Goal: Task Accomplishment & Management: Use online tool/utility

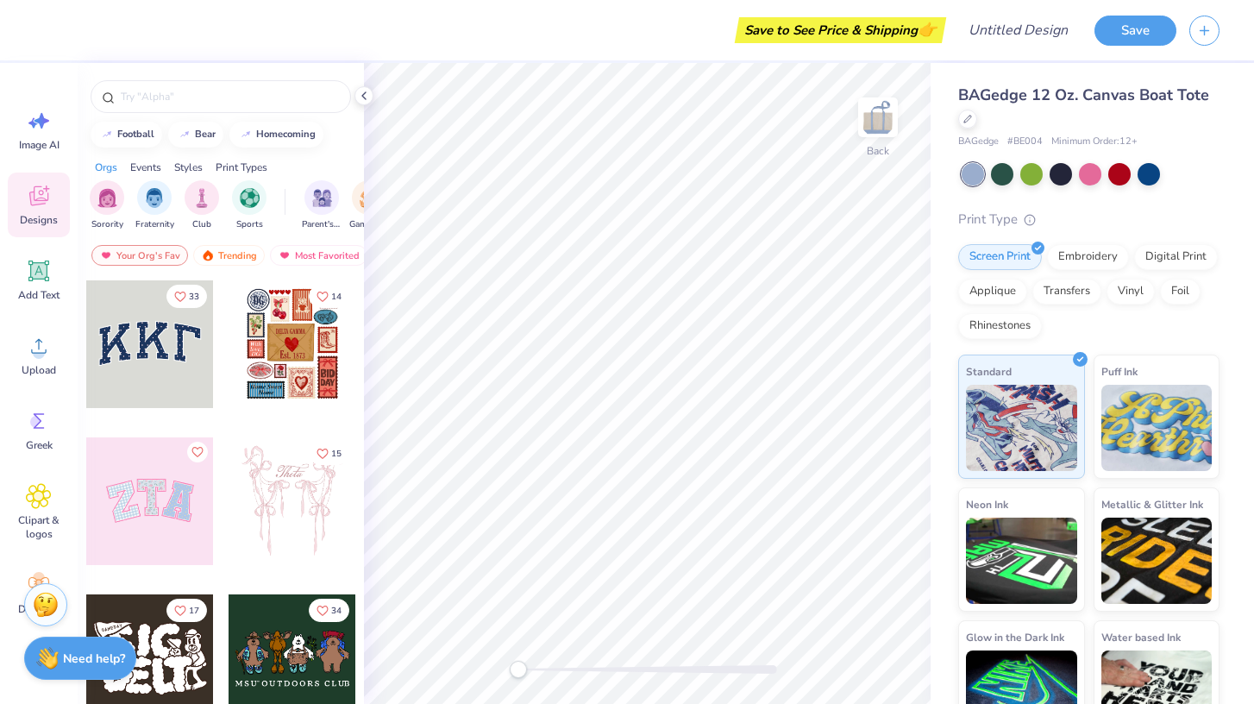
click at [280, 342] on div at bounding box center [293, 344] width 128 height 128
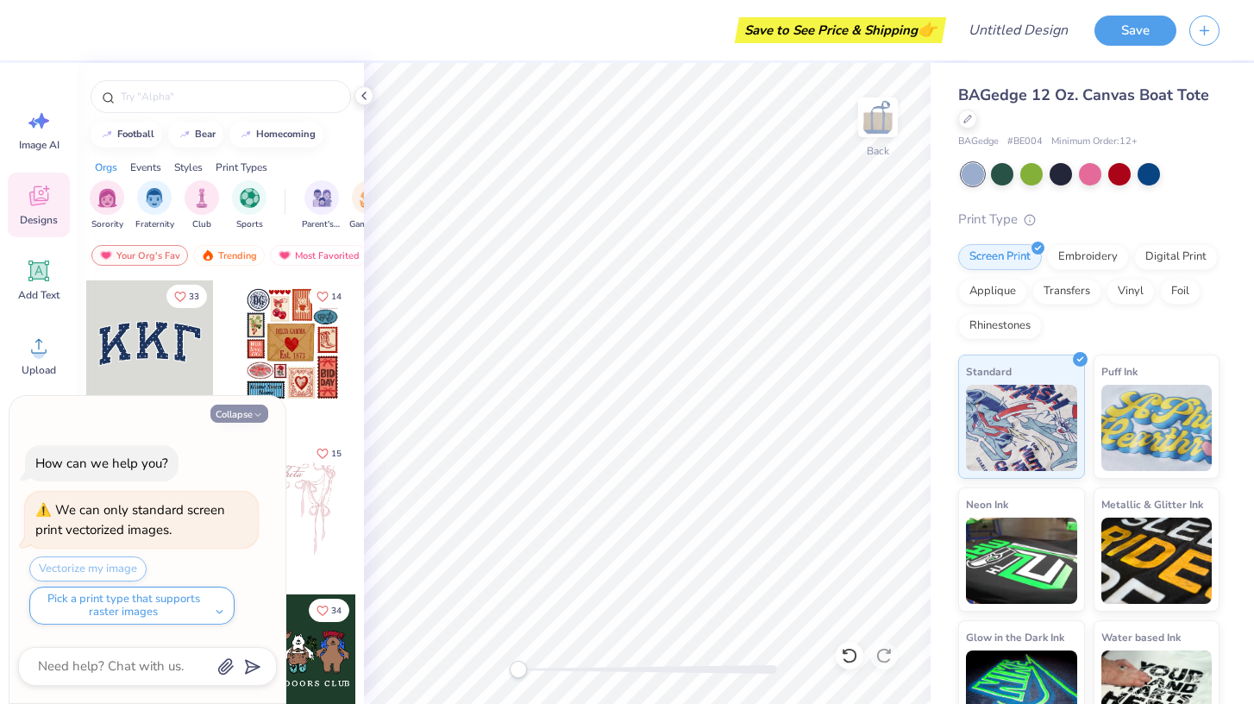
click at [259, 416] on icon "button" at bounding box center [258, 415] width 10 height 10
type textarea "x"
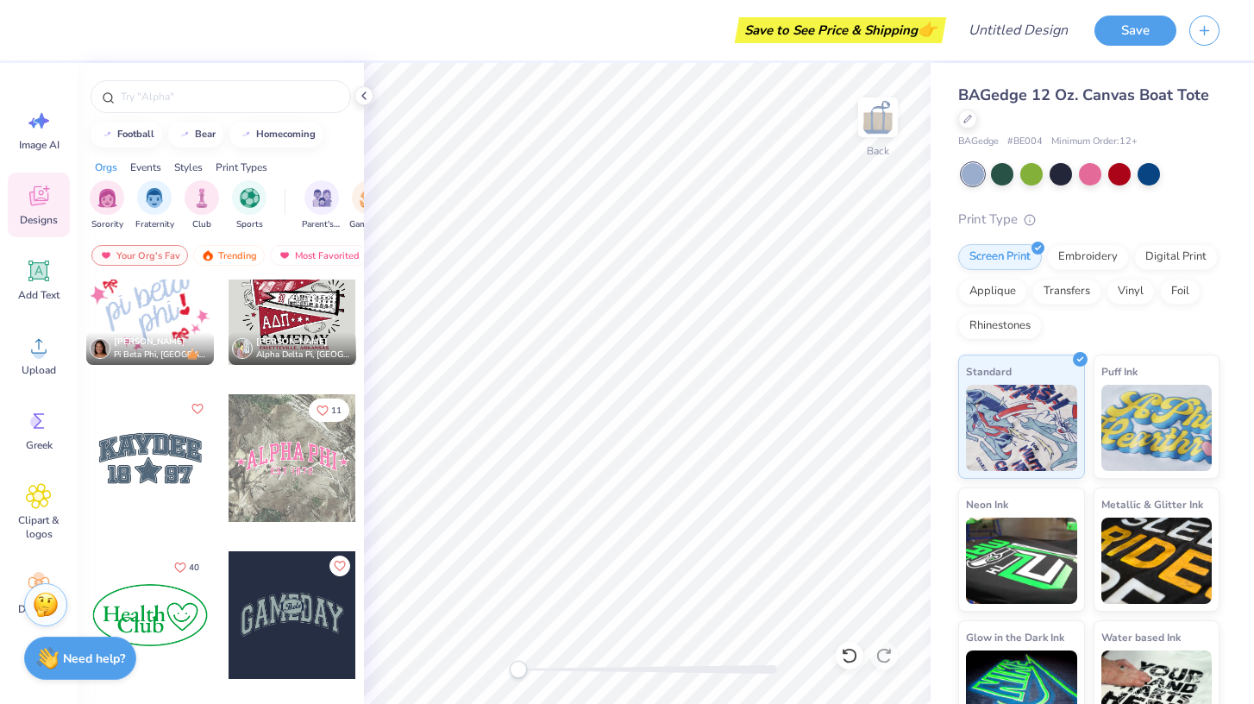
scroll to position [2561, 0]
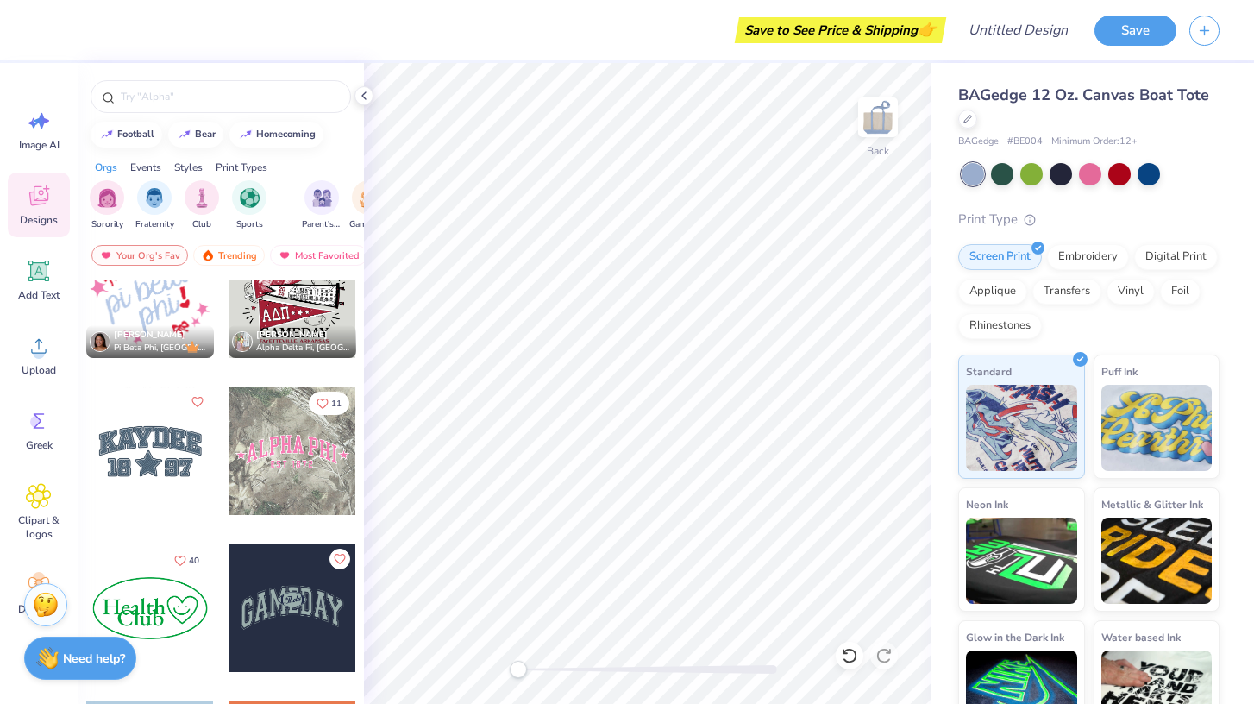
click at [167, 614] on div at bounding box center [150, 608] width 128 height 128
type input "1.39"
type input "0.53"
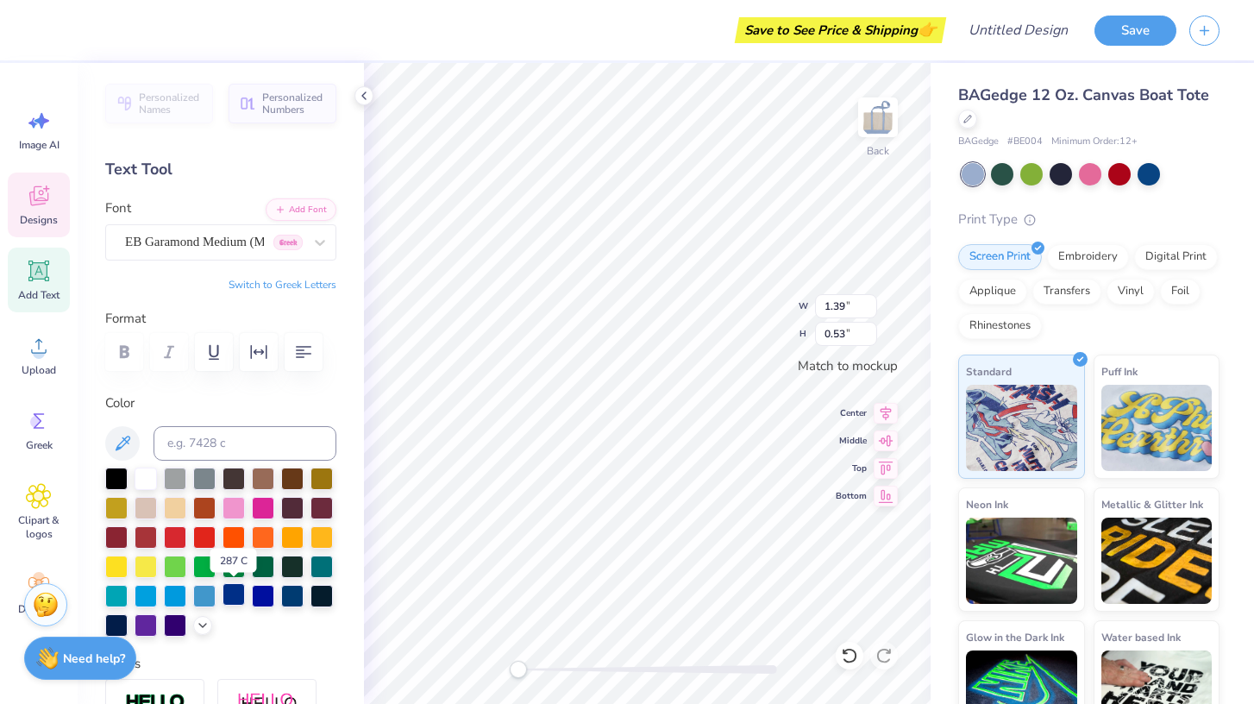
click at [230, 597] on div at bounding box center [233, 594] width 22 height 22
click at [235, 599] on div at bounding box center [233, 594] width 22 height 22
type input "0.50"
type input "0.27"
click at [233, 597] on div at bounding box center [233, 594] width 22 height 22
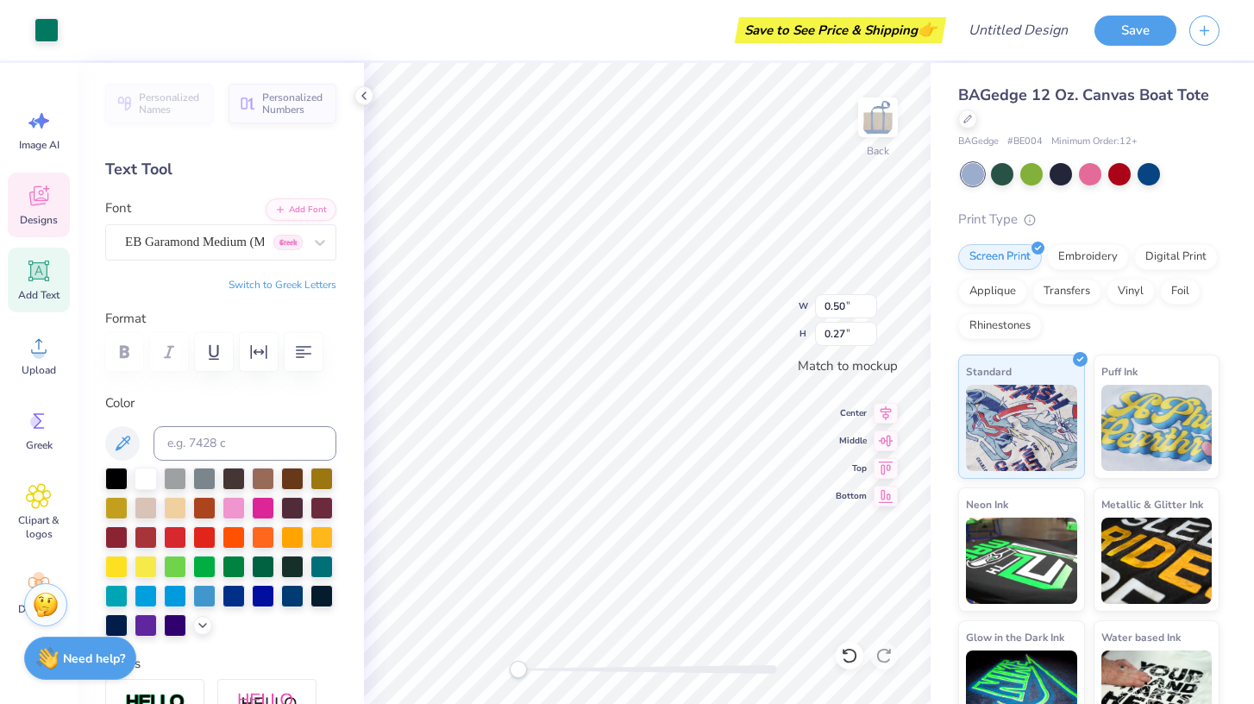
type input "0.93"
type input "0.85"
click at [241, 592] on div at bounding box center [233, 594] width 22 height 22
type input "3.46"
type input "1.87"
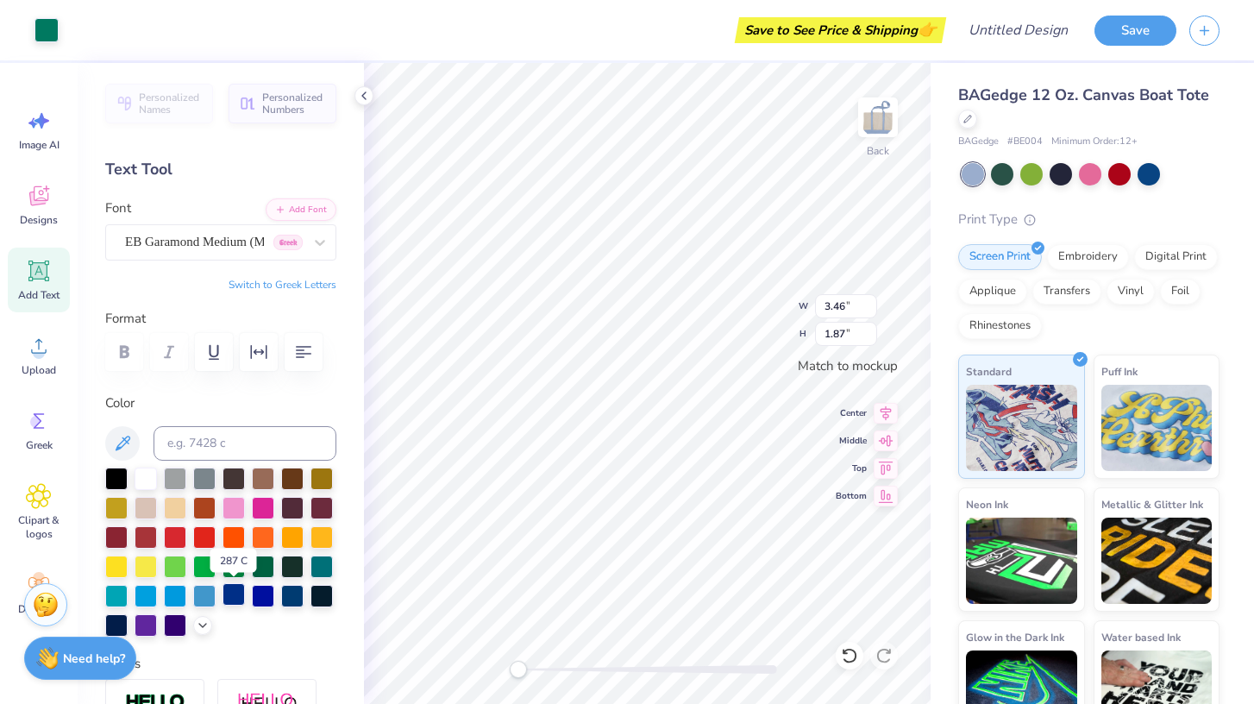
click at [238, 597] on div at bounding box center [233, 594] width 22 height 22
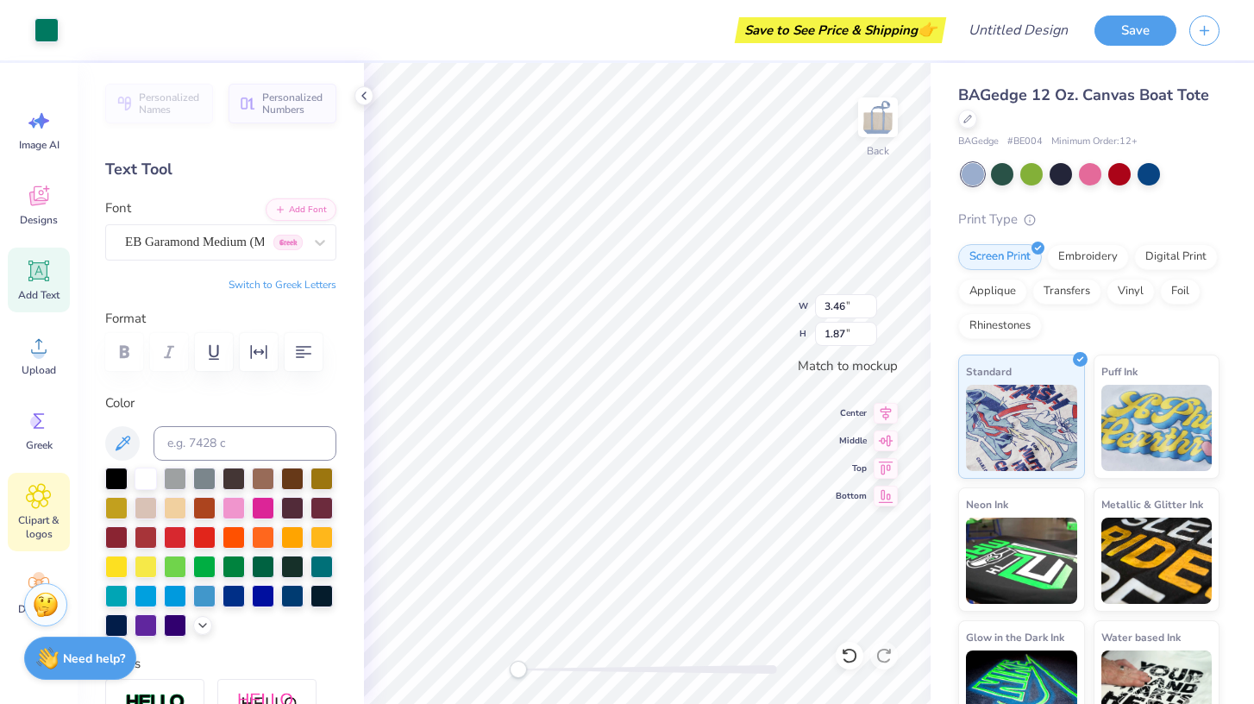
click at [47, 528] on span "Clipart & logos" at bounding box center [38, 527] width 57 height 28
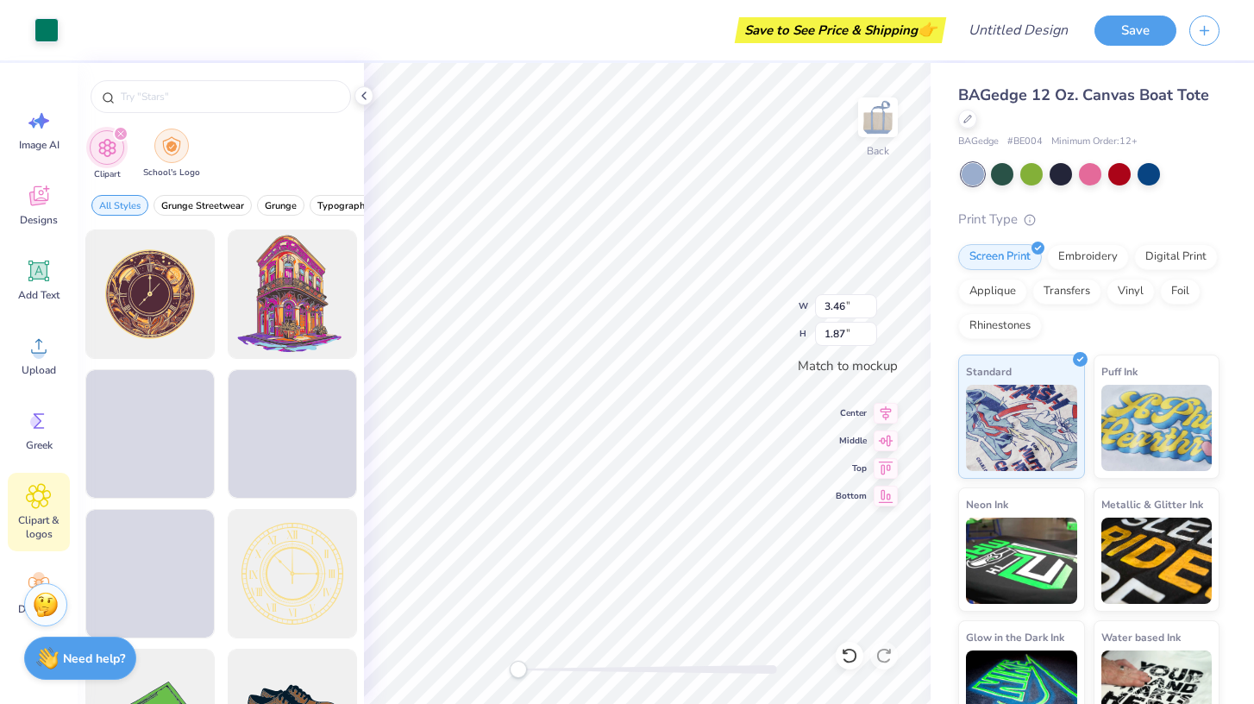
click at [177, 160] on div "filter for School's Logo" at bounding box center [171, 145] width 34 height 34
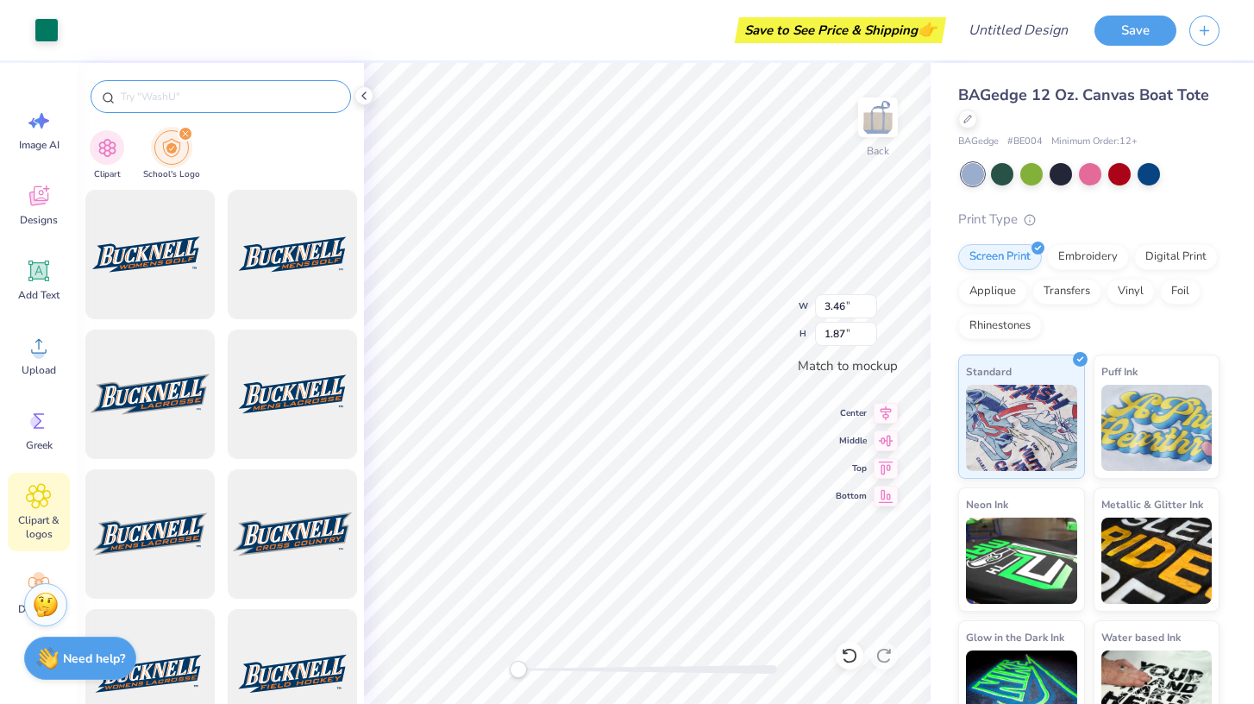
click at [207, 85] on div at bounding box center [221, 96] width 260 height 33
click at [180, 98] on input "text" at bounding box center [229, 96] width 221 height 17
type input "Connecticut College"
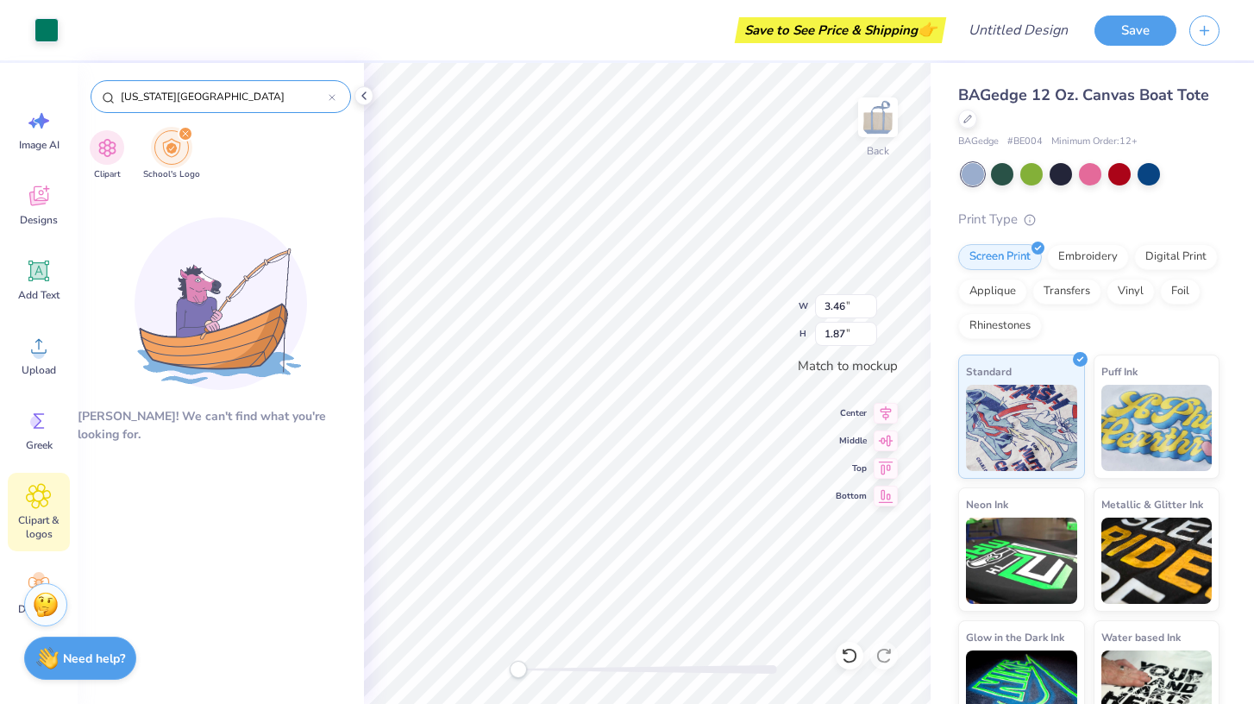
click at [329, 95] on icon at bounding box center [331, 97] width 5 height 5
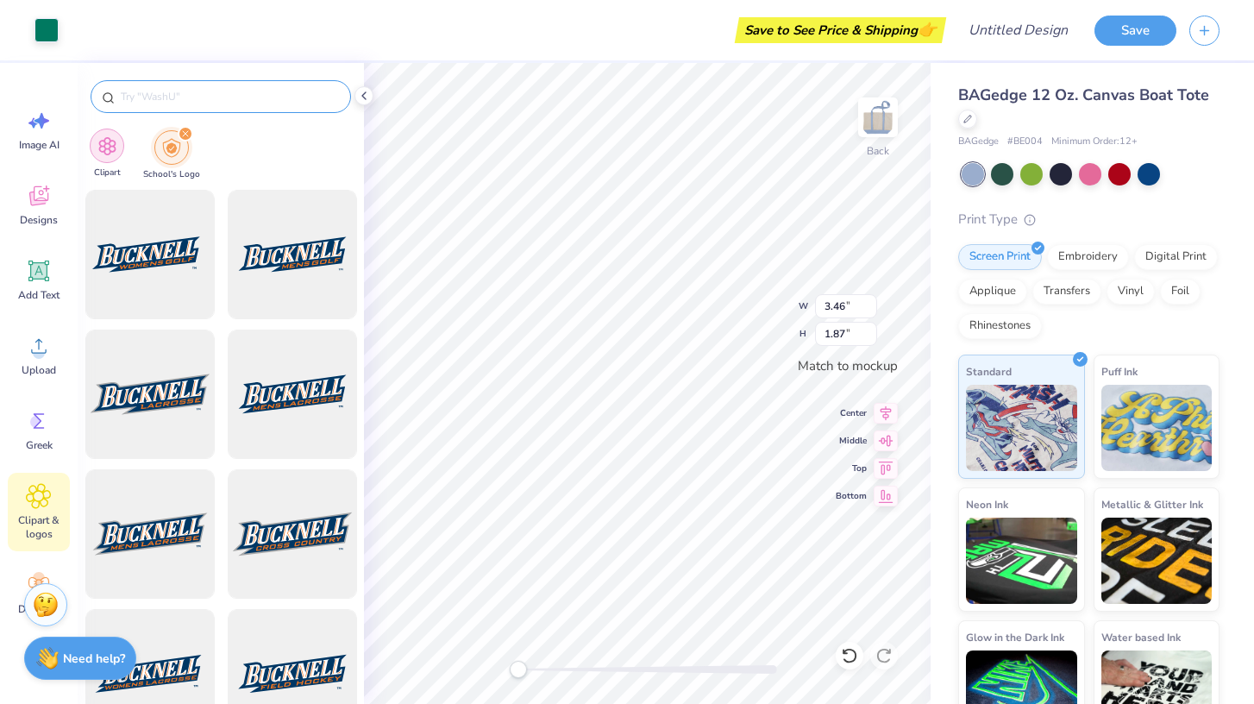
click at [106, 158] on div "filter for Clipart" at bounding box center [107, 145] width 34 height 34
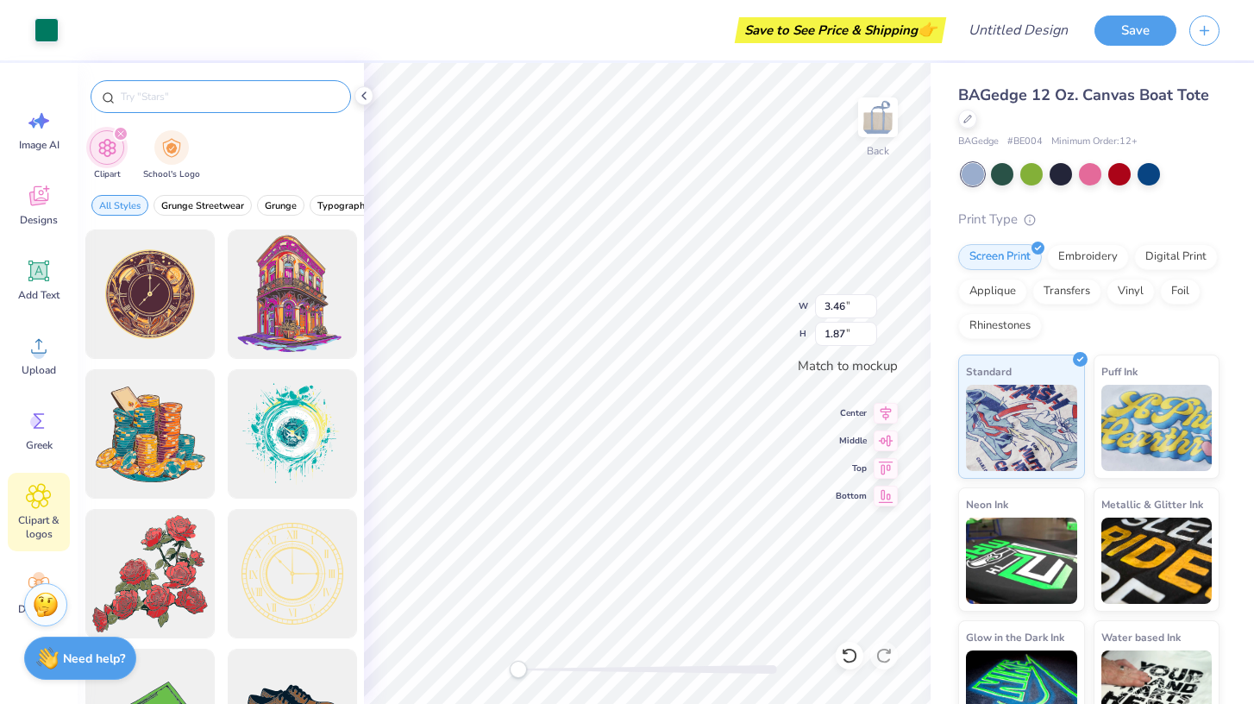
click at [177, 104] on input "text" at bounding box center [229, 96] width 221 height 17
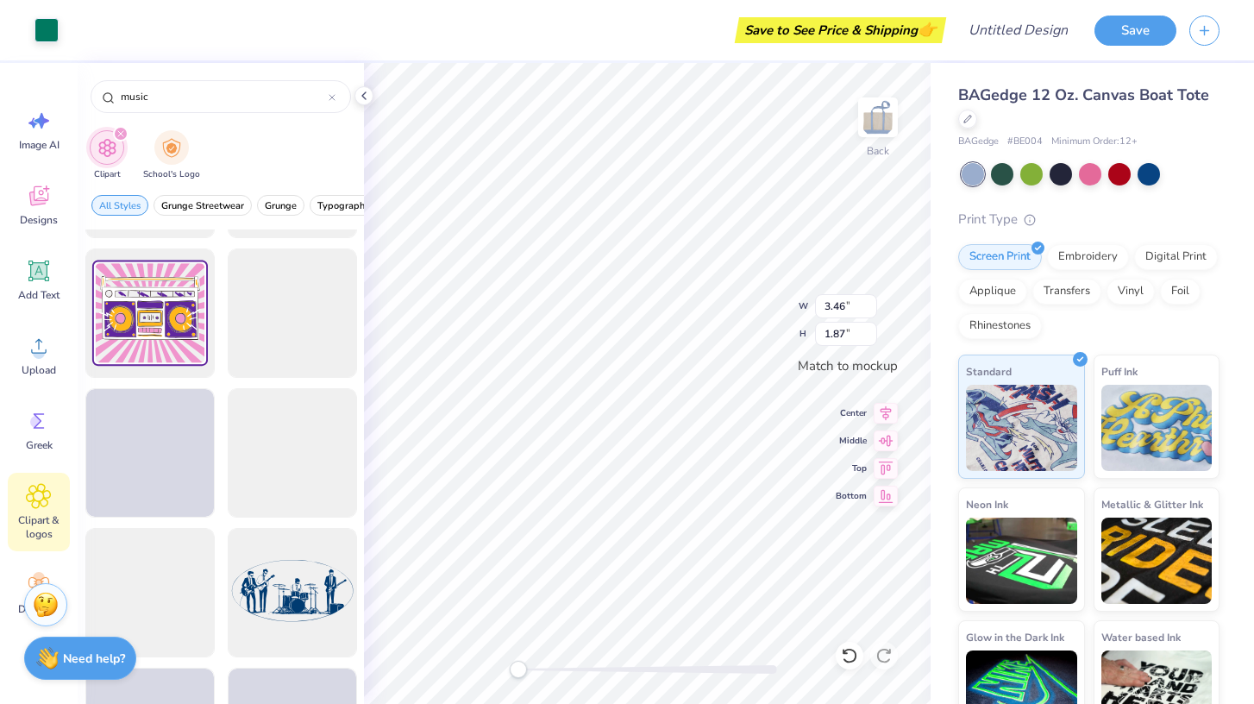
scroll to position [3481, 0]
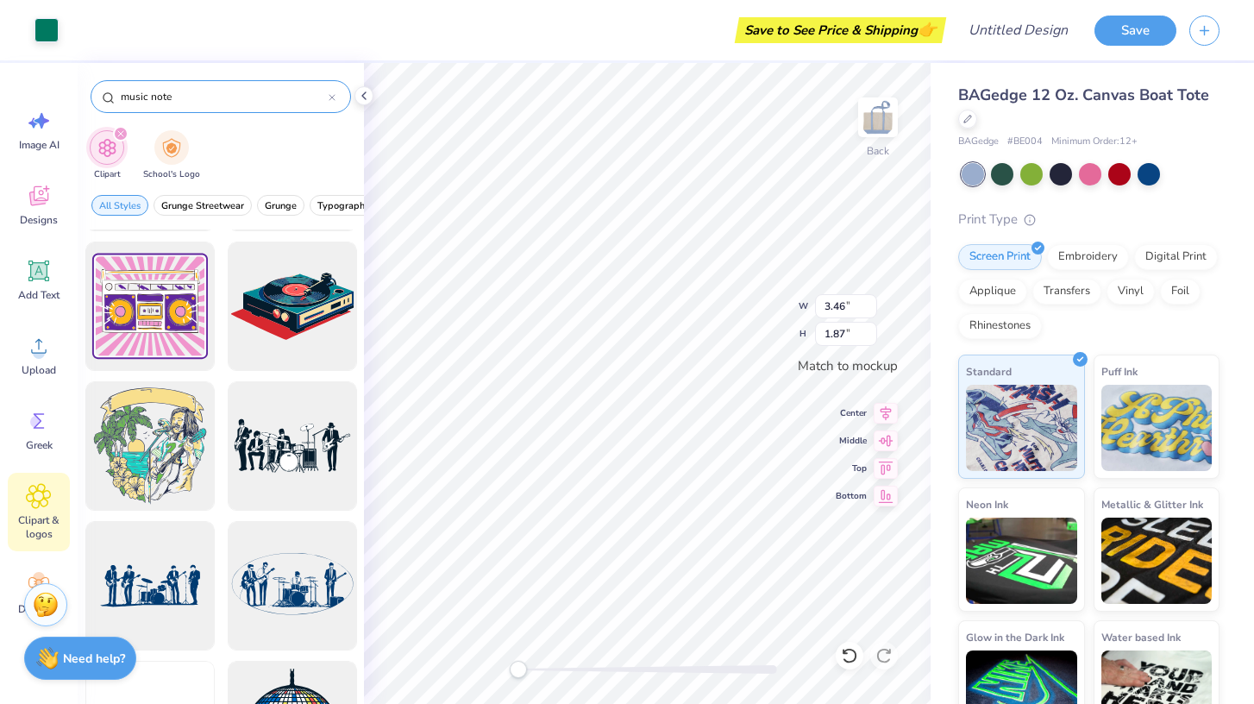
type input "music note"
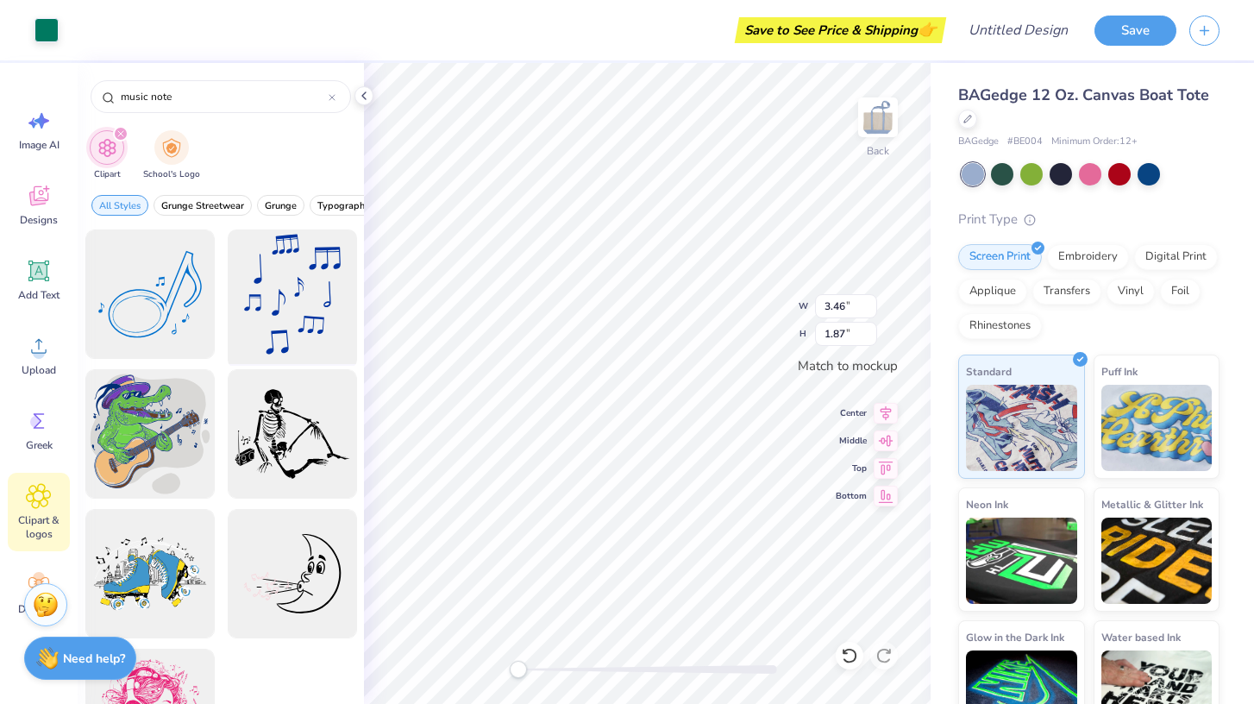
click at [286, 289] on div at bounding box center [292, 294] width 142 height 142
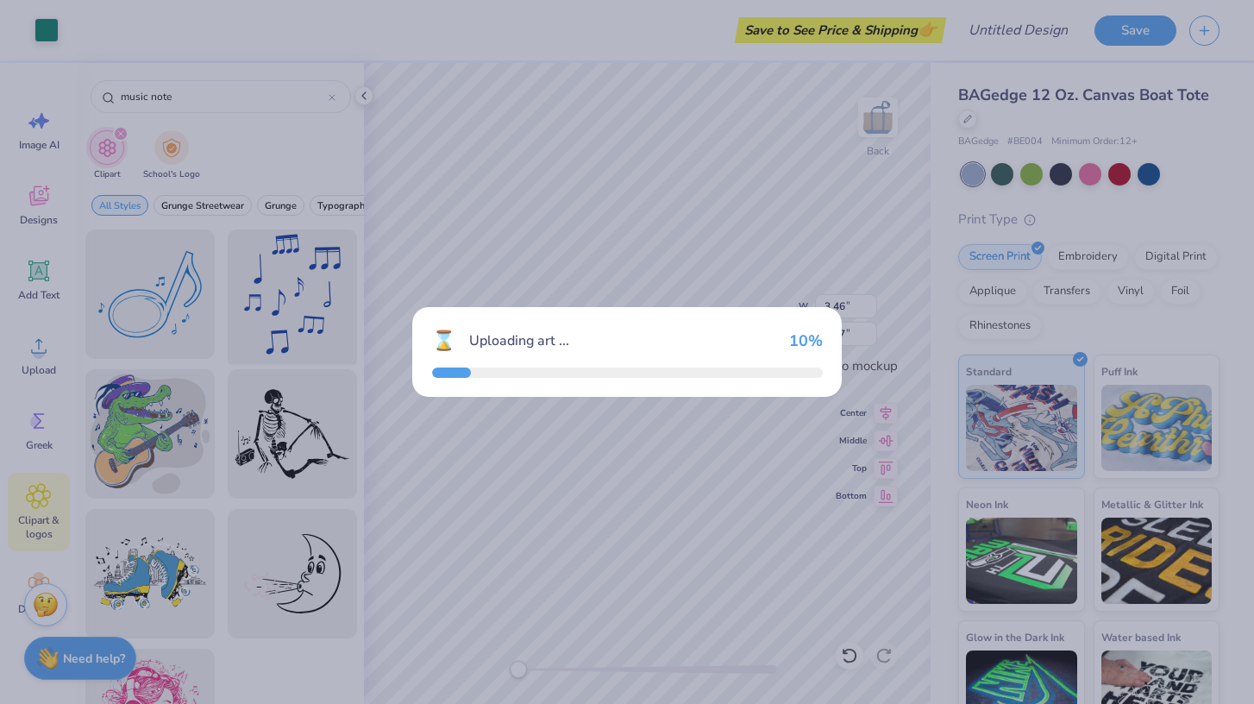
type input "2.78"
type input "3.46"
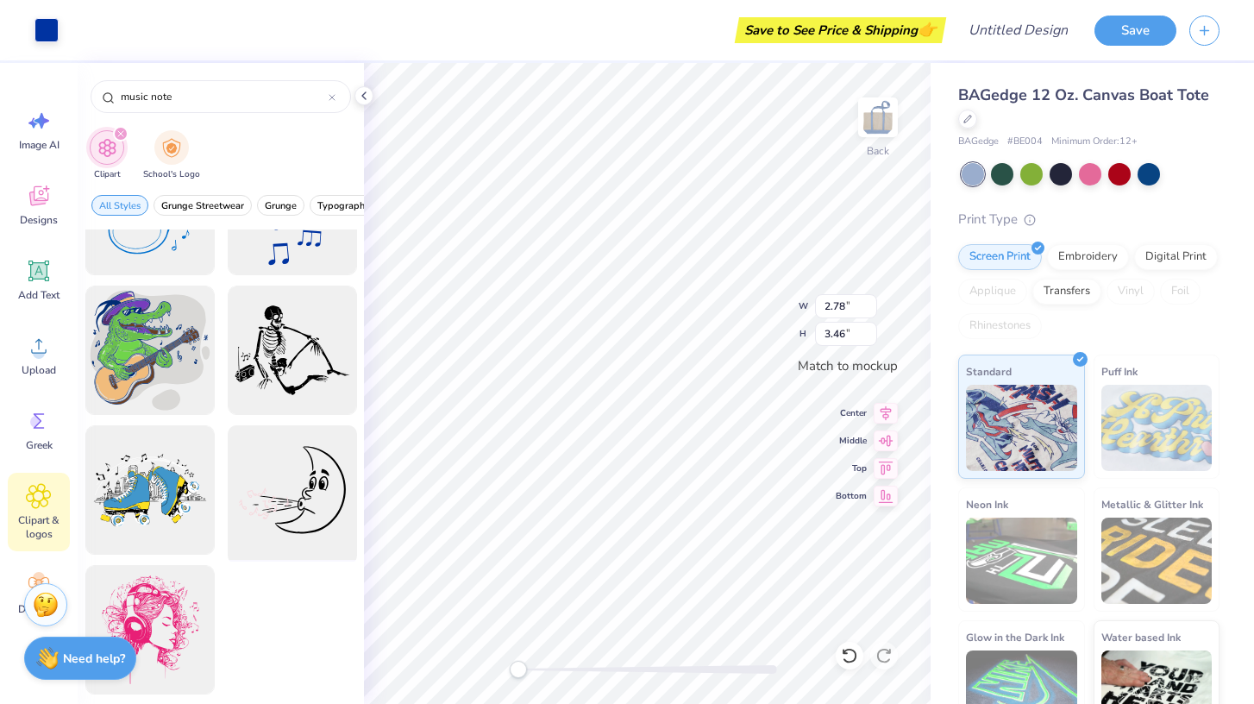
scroll to position [0, 0]
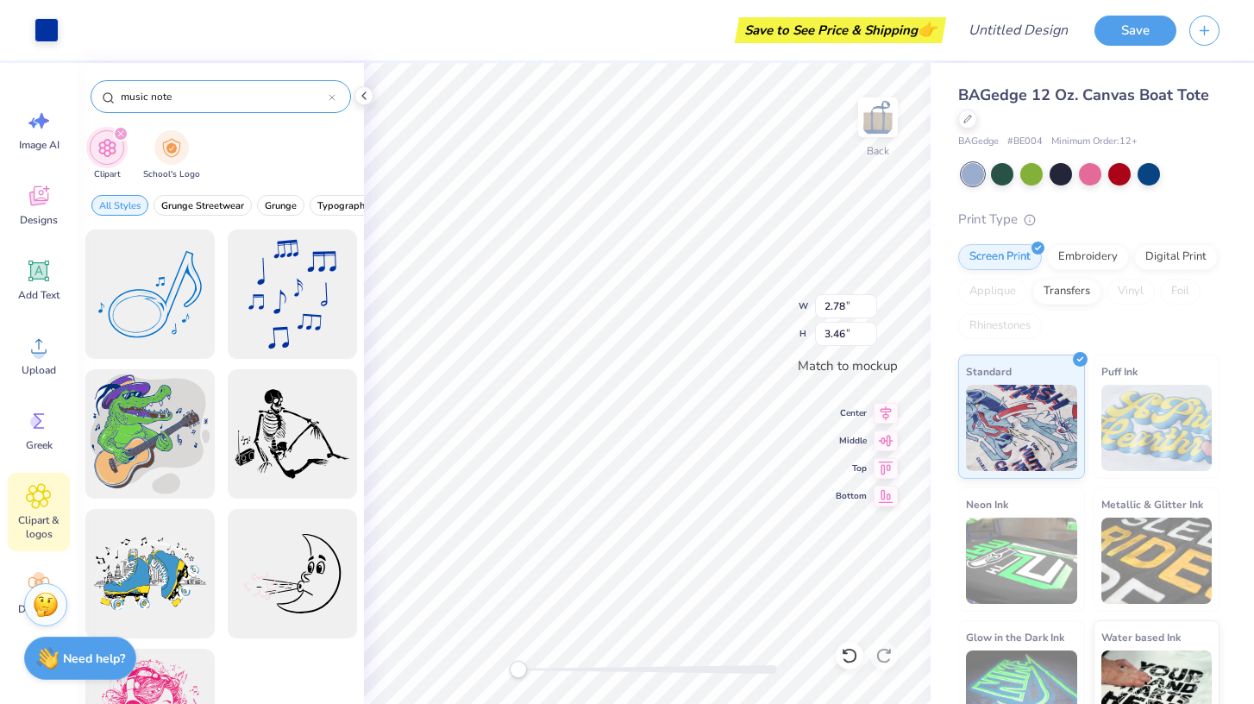
click at [335, 96] on icon at bounding box center [332, 97] width 7 height 7
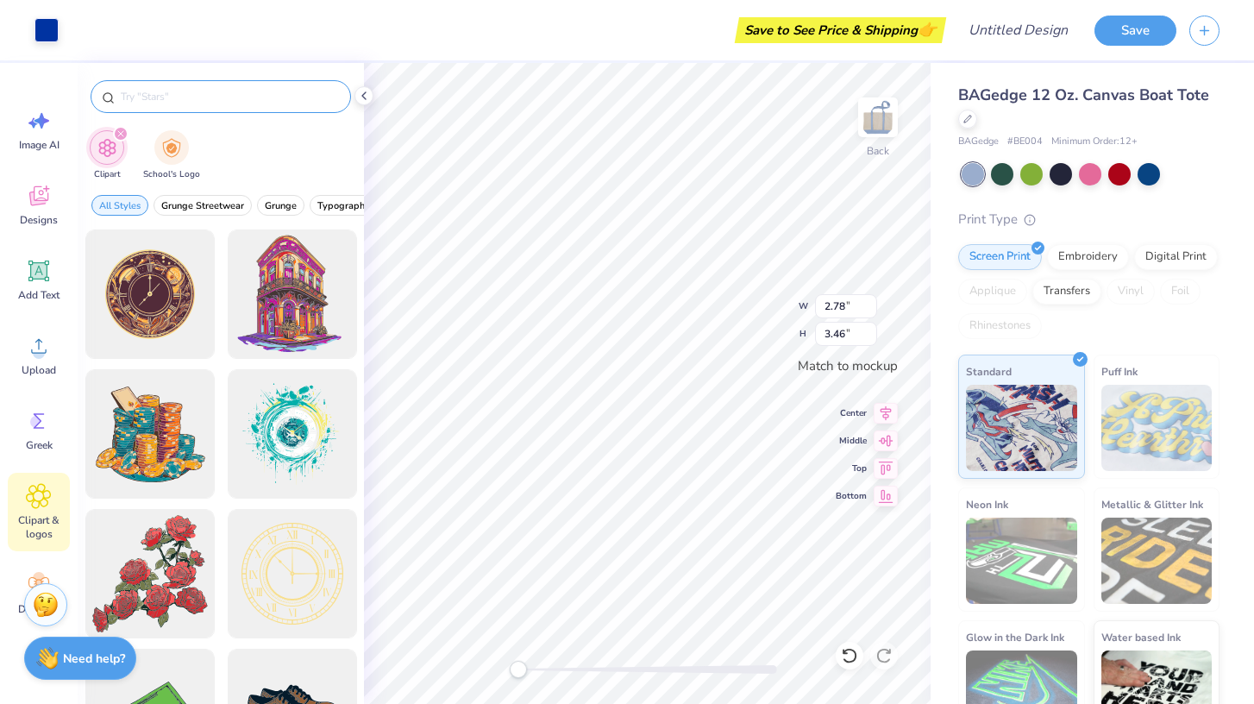
click at [51, 163] on div "Image AI Designs Add Text Upload Greek Clipart & logos Decorate" at bounding box center [39, 361] width 62 height 529
click at [45, 204] on icon at bounding box center [39, 196] width 26 height 26
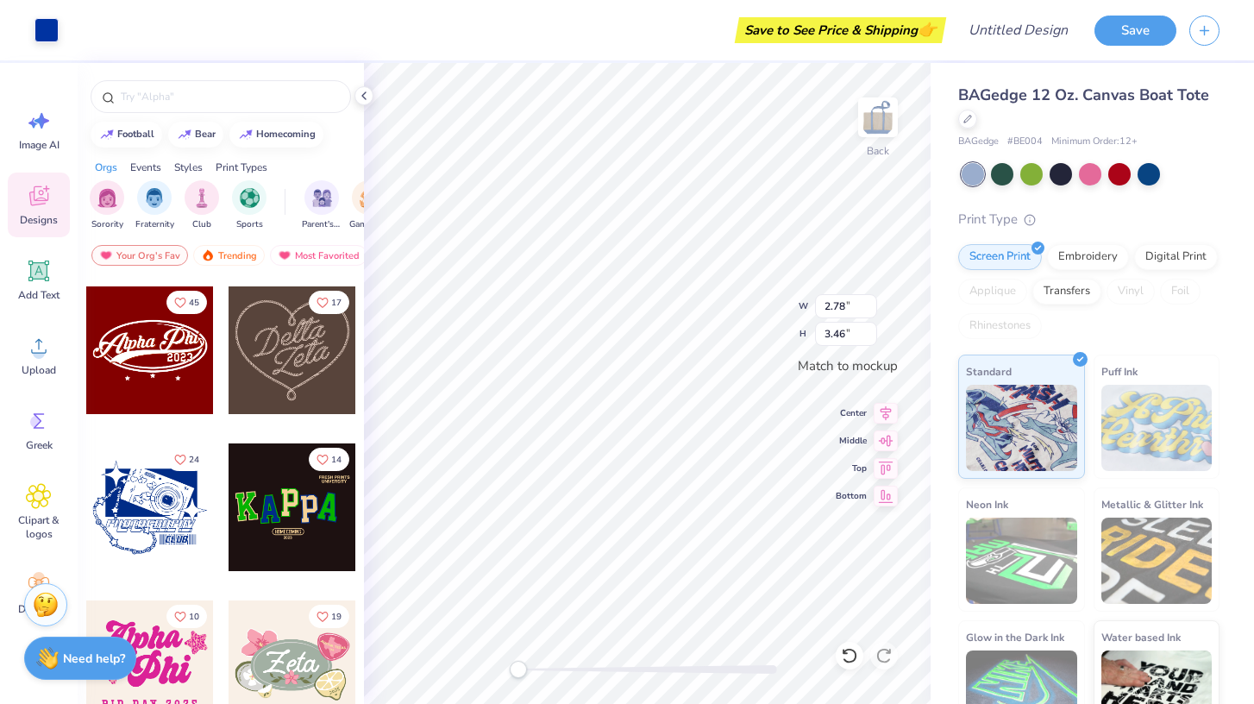
scroll to position [620, 0]
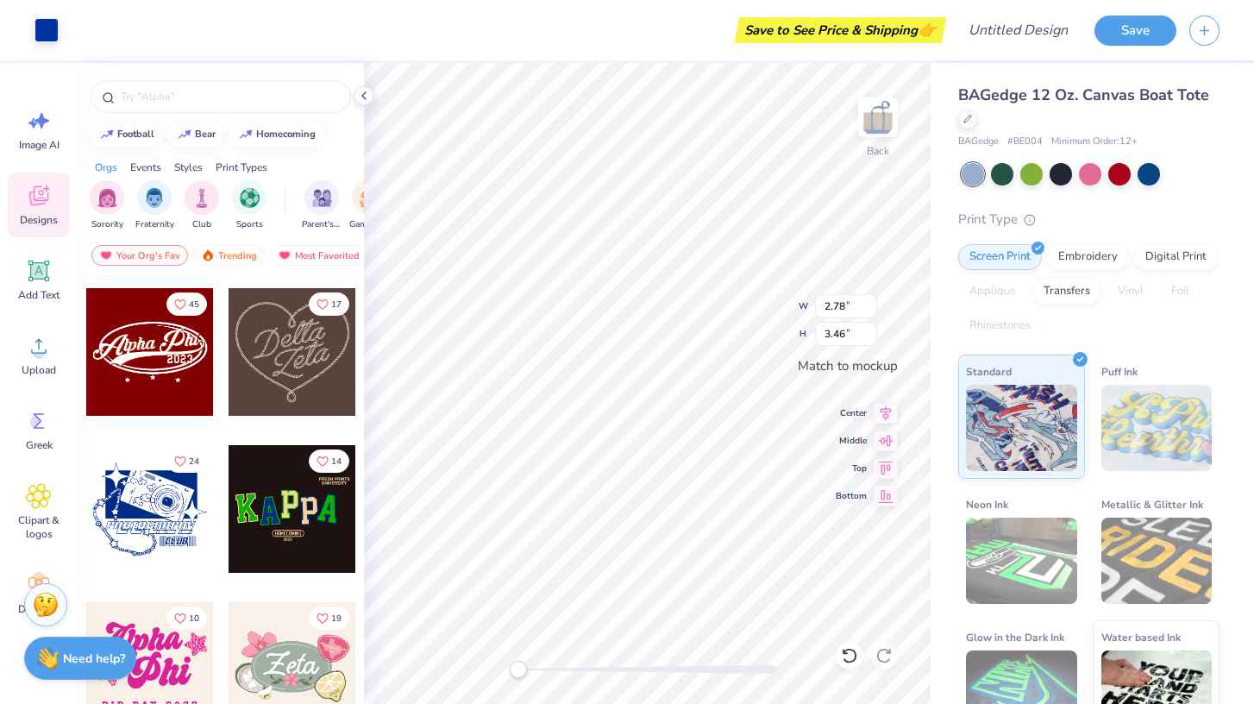
click at [316, 505] on div at bounding box center [293, 509] width 128 height 128
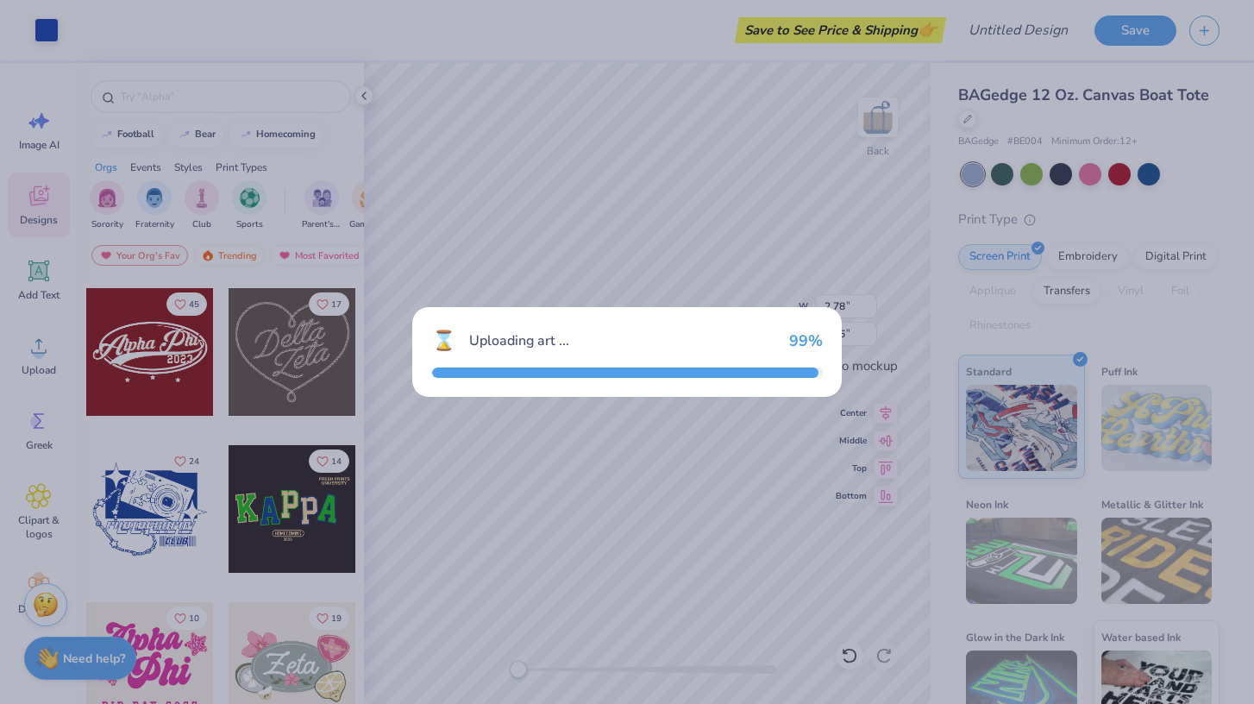
type input "3.46"
type input "1.92"
